Goal: Information Seeking & Learning: Learn about a topic

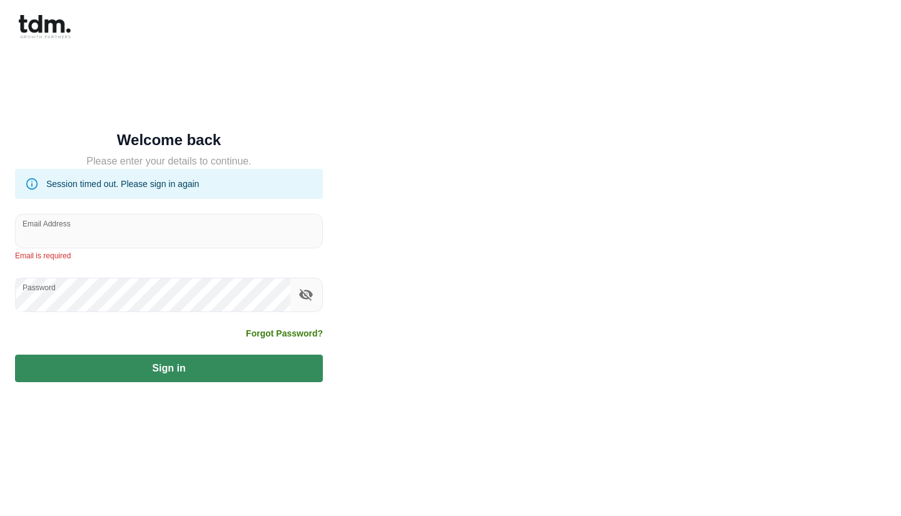
click at [61, 228] on label "Email Address" at bounding box center [47, 223] width 48 height 11
click at [61, 228] on input "Email Address" at bounding box center [169, 231] width 307 height 33
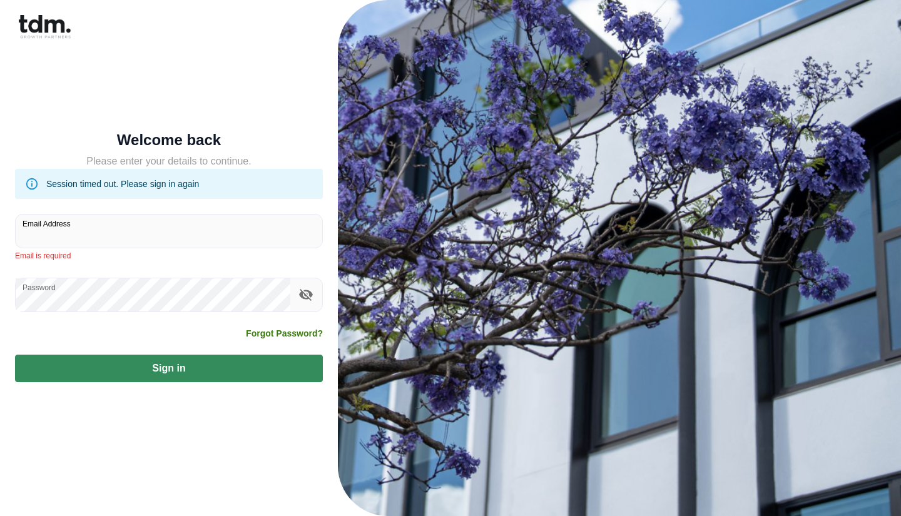
click at [56, 236] on input "Email Address" at bounding box center [169, 231] width 307 height 33
type input "**********"
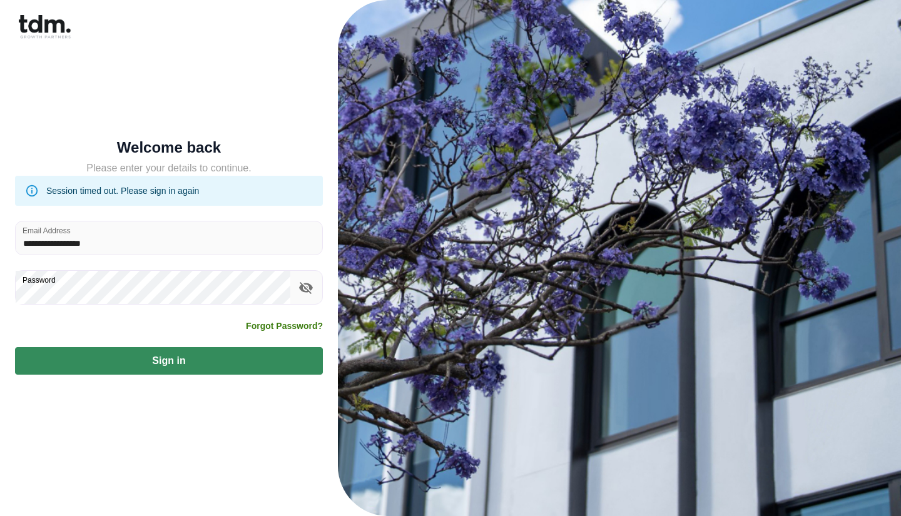
click at [170, 365] on button "Sign in" at bounding box center [169, 361] width 308 height 28
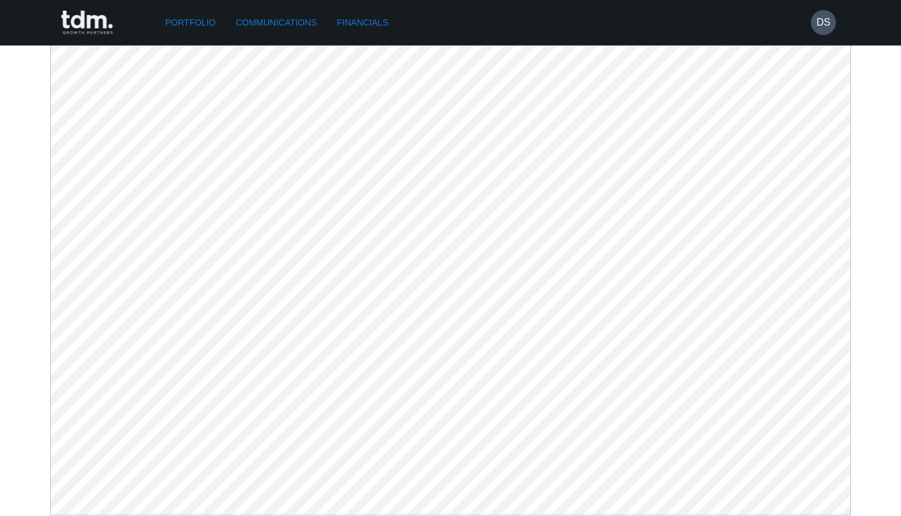
click at [290, 16] on link "Communications" at bounding box center [276, 22] width 91 height 23
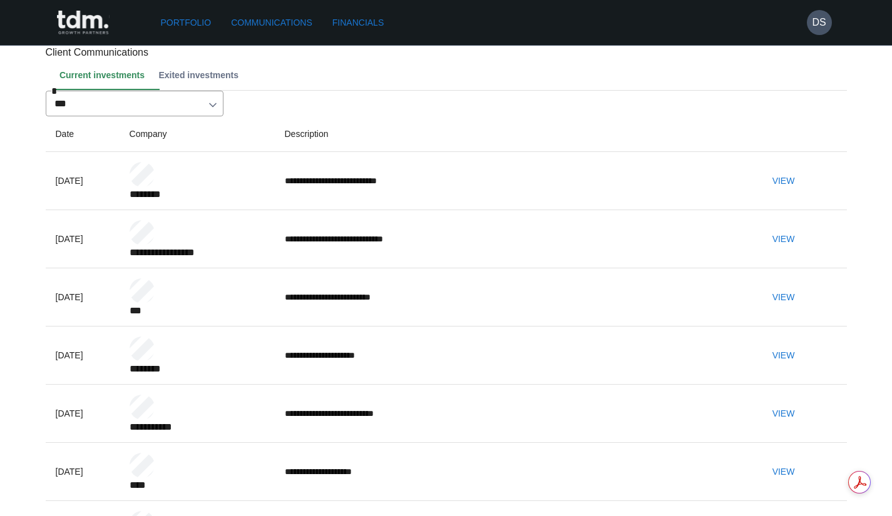
click at [803, 193] on button "View" at bounding box center [783, 181] width 40 height 23
